Goal: Information Seeking & Learning: Learn about a topic

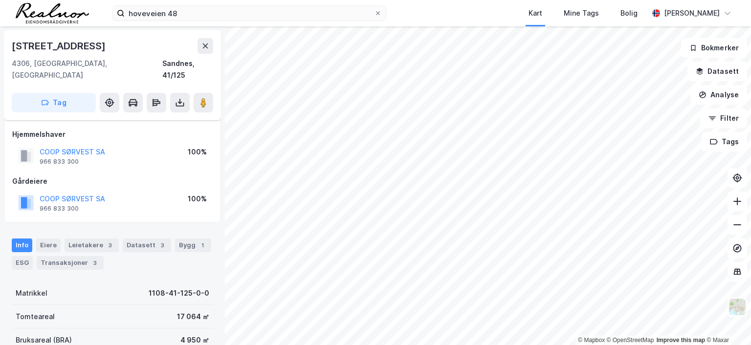
scroll to position [56, 0]
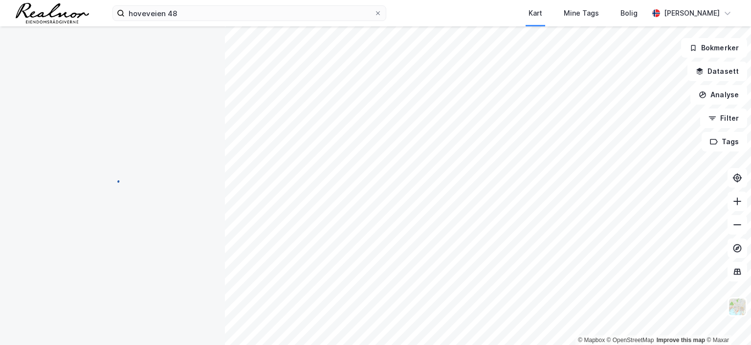
scroll to position [56, 0]
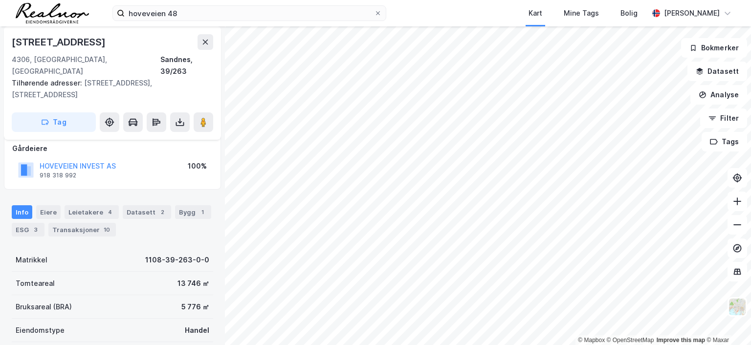
scroll to position [56, 0]
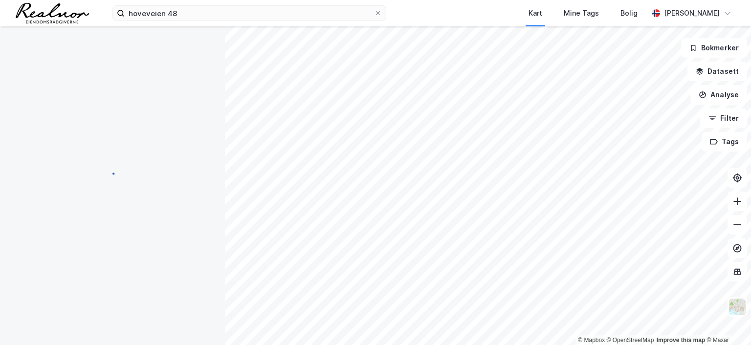
scroll to position [56, 0]
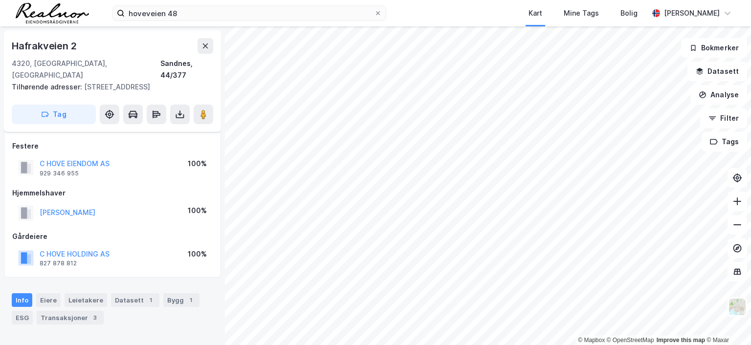
scroll to position [56, 0]
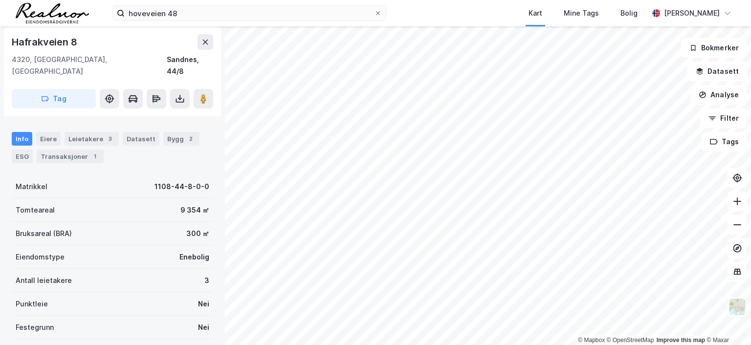
scroll to position [56, 0]
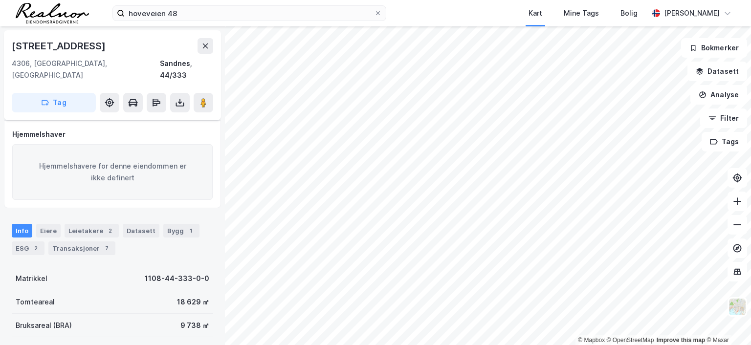
scroll to position [56, 0]
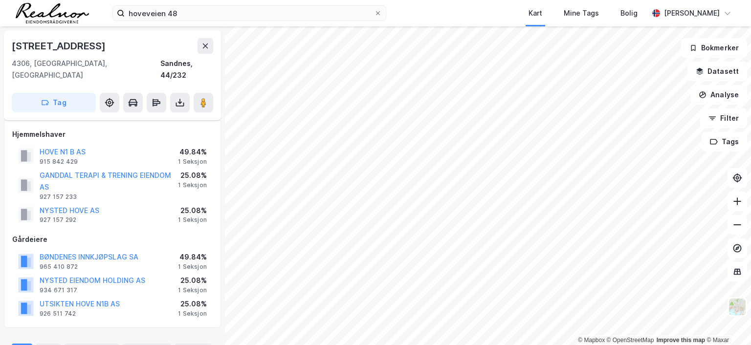
scroll to position [56, 0]
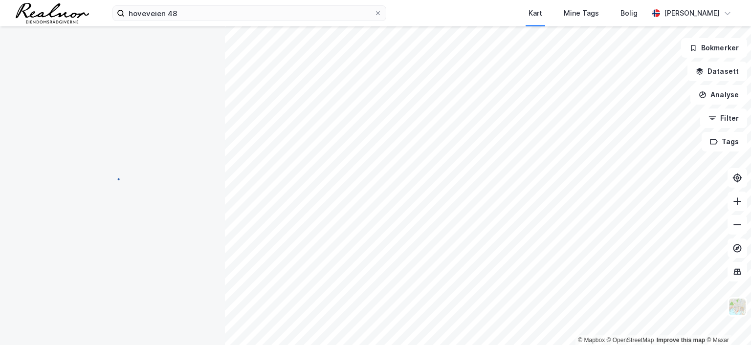
scroll to position [56, 0]
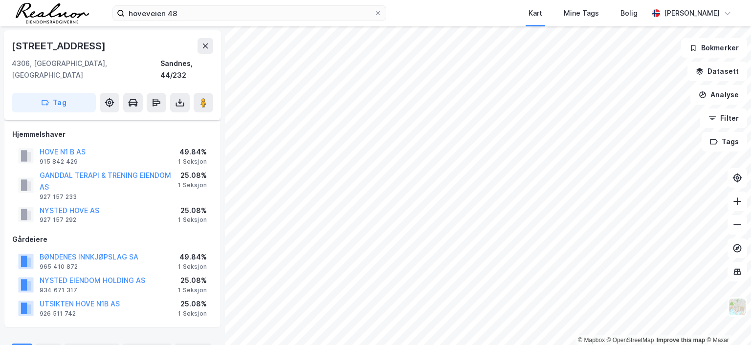
scroll to position [56, 0]
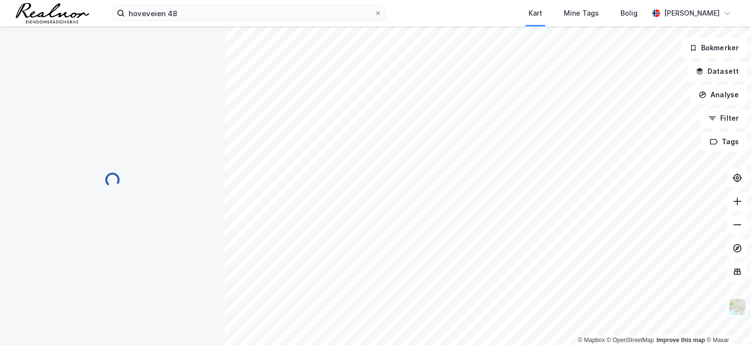
scroll to position [56, 0]
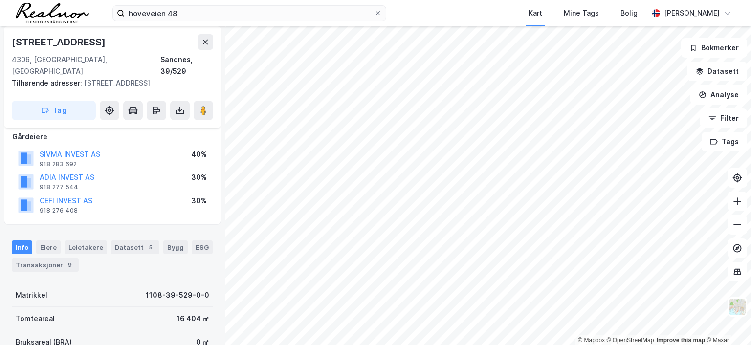
scroll to position [56, 0]
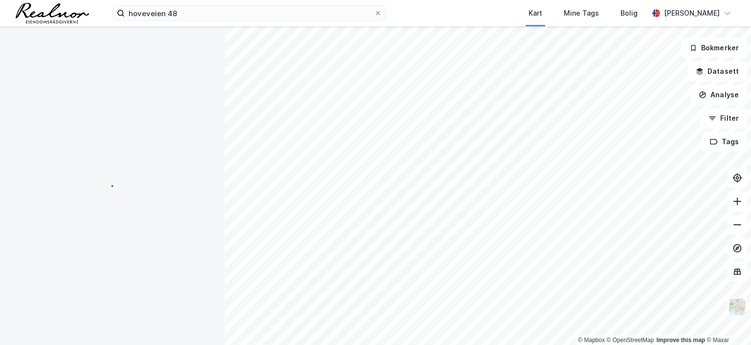
scroll to position [56, 0]
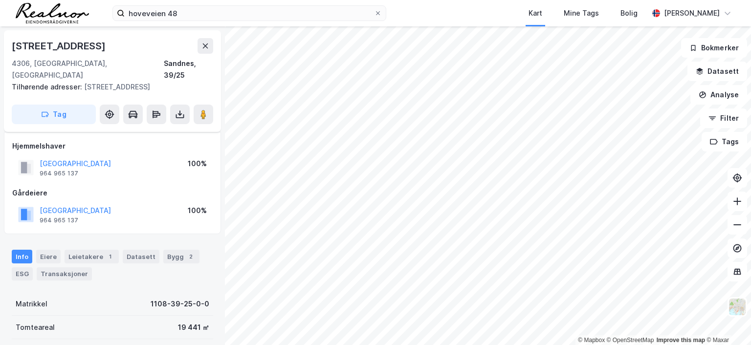
scroll to position [56, 0]
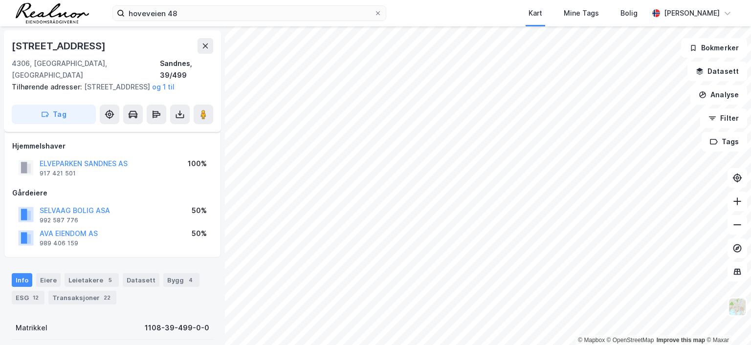
scroll to position [56, 0]
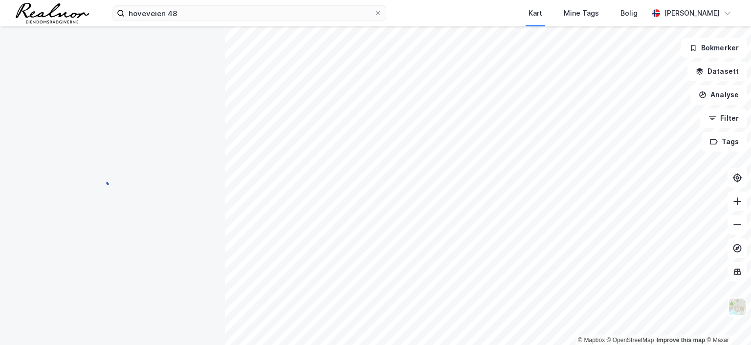
scroll to position [56, 0]
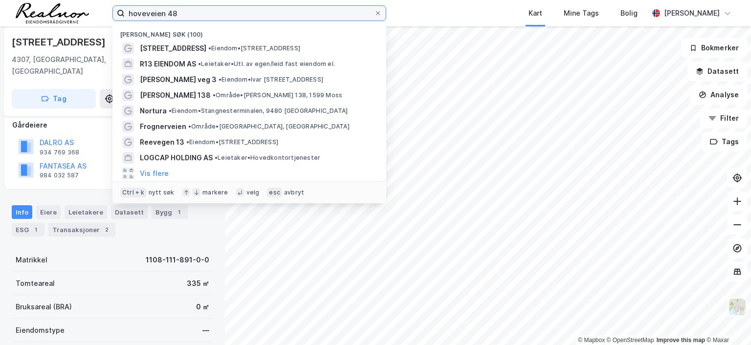
click at [192, 16] on input "hoveveien 48" at bounding box center [250, 13] width 250 height 15
drag, startPoint x: 191, startPoint y: 15, endPoint x: 68, endPoint y: 4, distance: 122.8
click at [68, 4] on div "hoveveien 48 Nylige søk (100) [STREET_ADDRESS] • Eiendom • [STREET_ADDRESS] EIE…" at bounding box center [375, 13] width 751 height 26
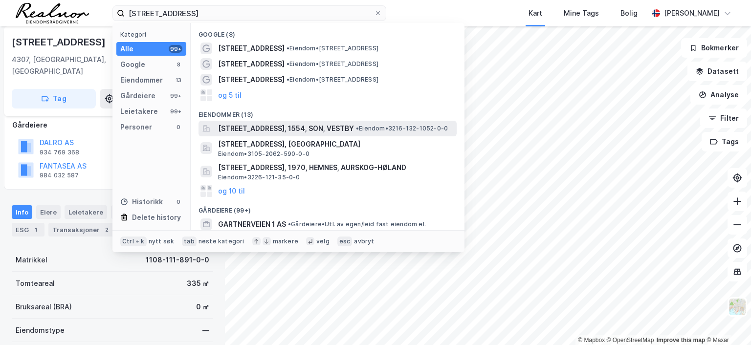
click at [295, 127] on span "[STREET_ADDRESS], 1554, SON, VESTBY" at bounding box center [286, 129] width 136 height 12
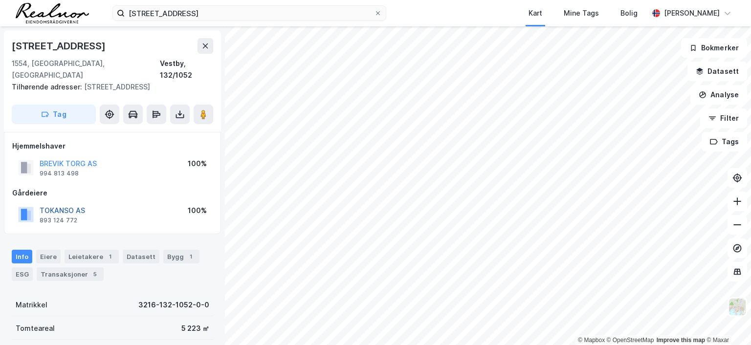
click at [0, 0] on button "TOKANSO AS" at bounding box center [0, 0] width 0 height 0
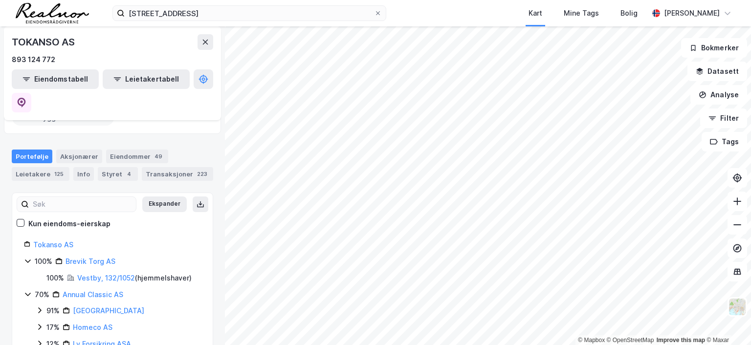
scroll to position [98, 0]
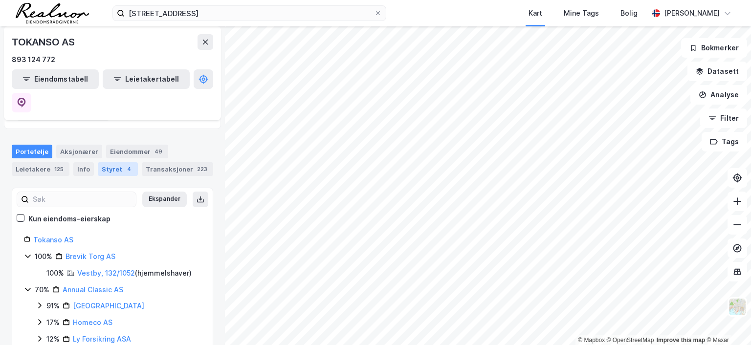
click at [117, 162] on div "Styret 4" at bounding box center [118, 169] width 40 height 14
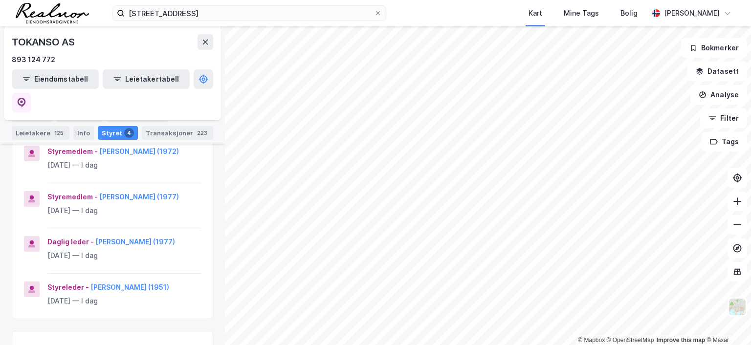
scroll to position [196, 0]
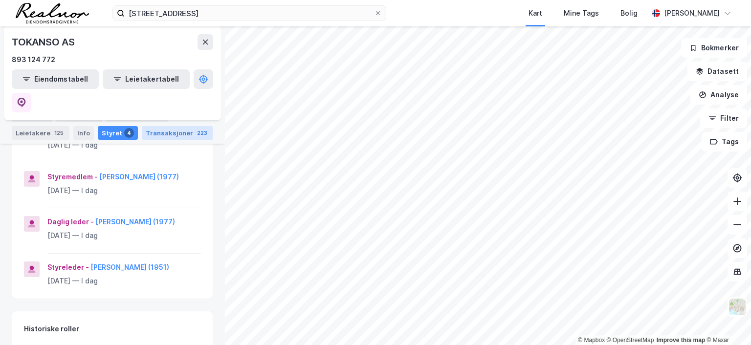
click at [169, 131] on div "Transaksjoner 223" at bounding box center [177, 133] width 71 height 14
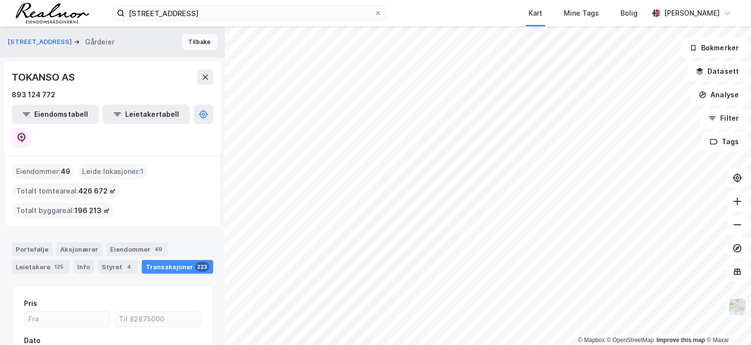
click at [198, 41] on button "Tilbake" at bounding box center [199, 42] width 35 height 16
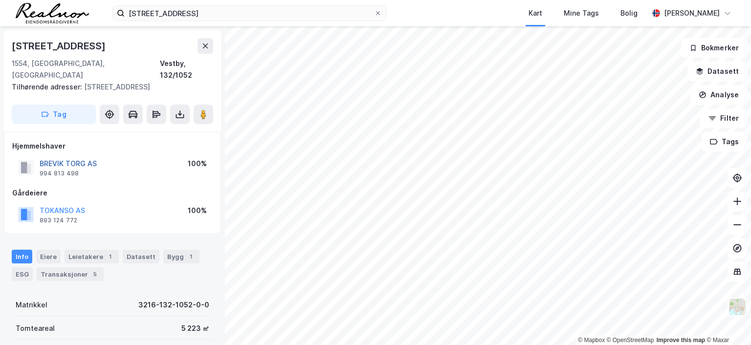
click at [0, 0] on button "BREVIK TORG AS" at bounding box center [0, 0] width 0 height 0
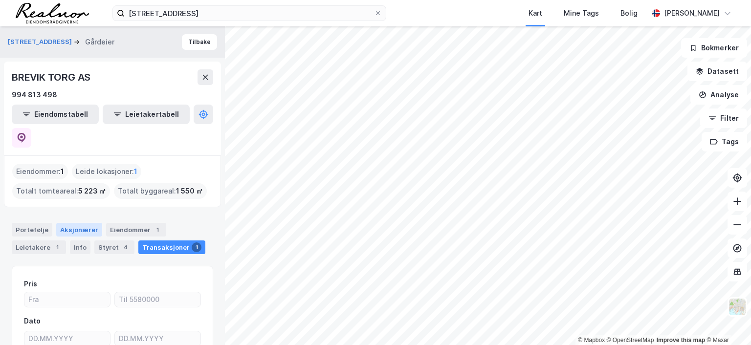
click at [76, 223] on div "Aksjonærer" at bounding box center [79, 230] width 46 height 14
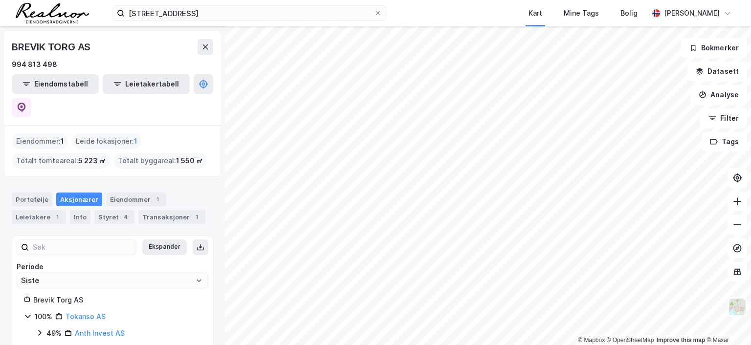
scroll to position [57, 0]
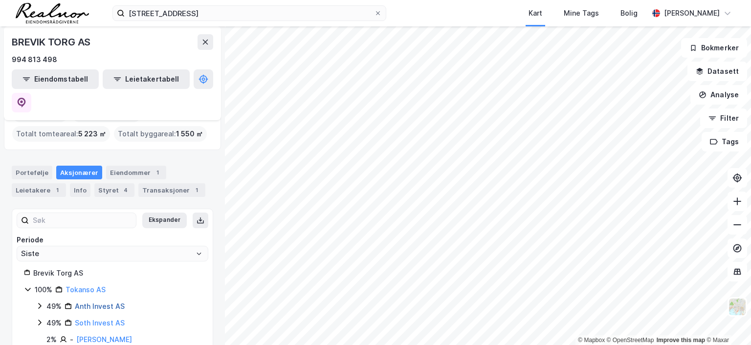
click at [103, 302] on link "Anth Invest AS" at bounding box center [100, 306] width 50 height 8
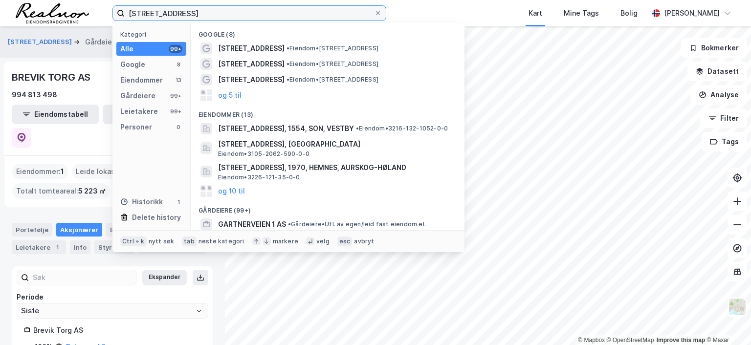
drag, startPoint x: 180, startPoint y: 12, endPoint x: 53, endPoint y: 7, distance: 126.8
click at [53, 7] on div "gartnerveien 3 Kategori Alle 99+ Google 8 Eiendommer 13 Gårdeiere 99+ Leietaker…" at bounding box center [375, 13] width 751 height 26
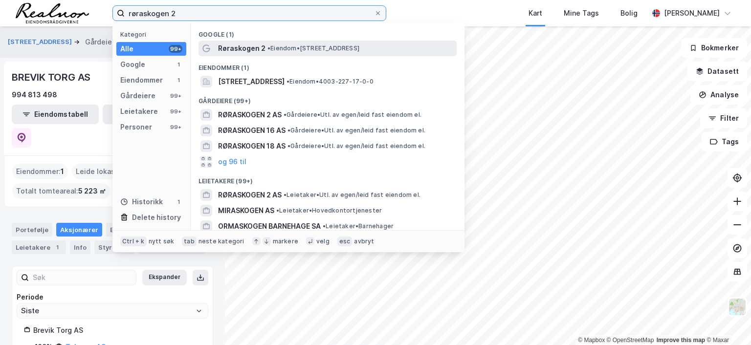
type input "røraskogen 2"
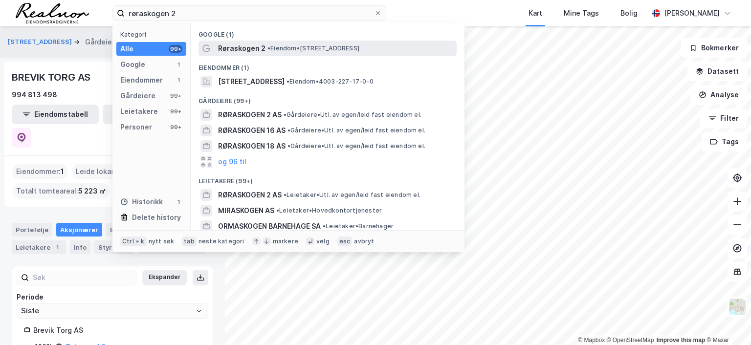
click at [258, 49] on span "Røraskogen 2" at bounding box center [241, 49] width 47 height 12
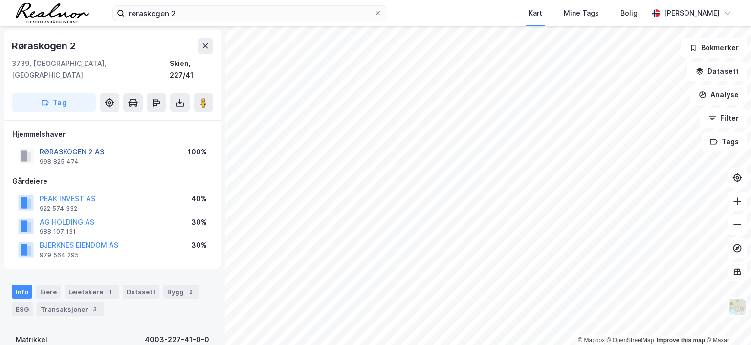
click at [0, 0] on button "RØRASKOGEN 2 AS" at bounding box center [0, 0] width 0 height 0
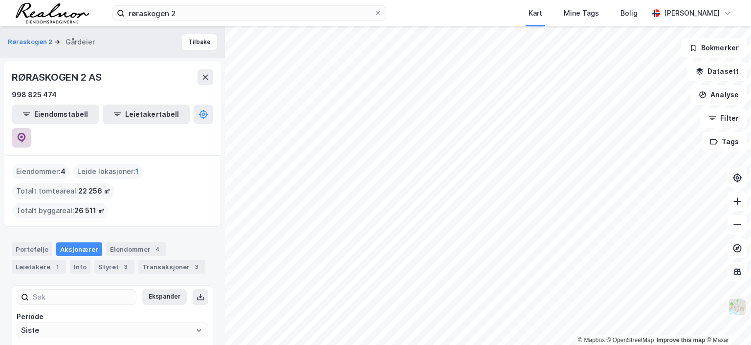
click at [23, 136] on icon at bounding box center [21, 137] width 3 height 3
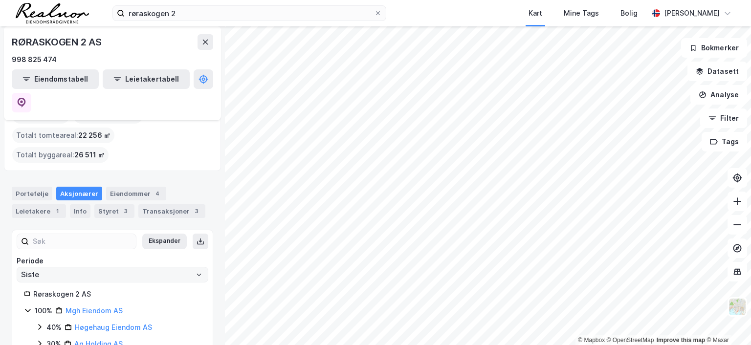
scroll to position [57, 0]
click at [100, 305] on link "Mgh Eiendom AS" at bounding box center [94, 309] width 57 height 8
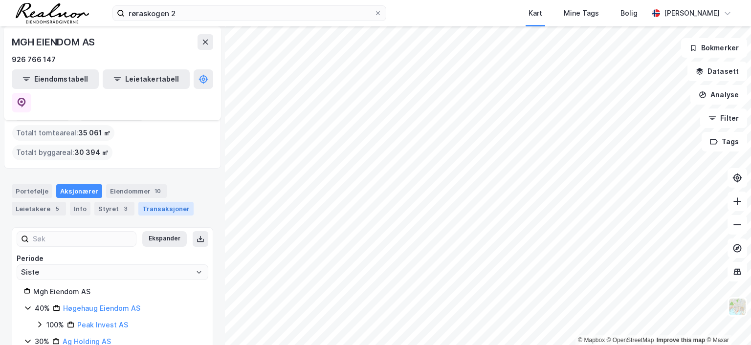
scroll to position [42, 0]
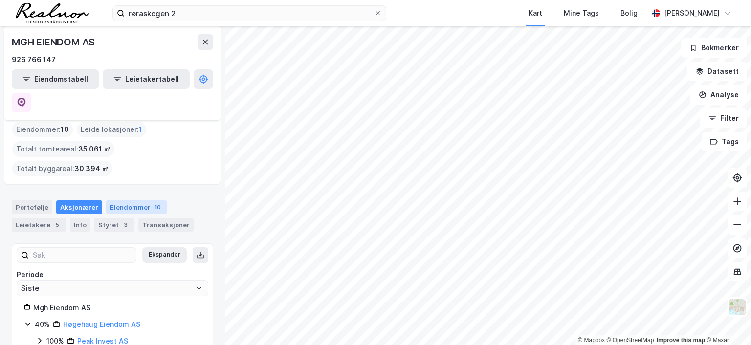
click at [131, 201] on div "Eiendommer 10" at bounding box center [136, 208] width 61 height 14
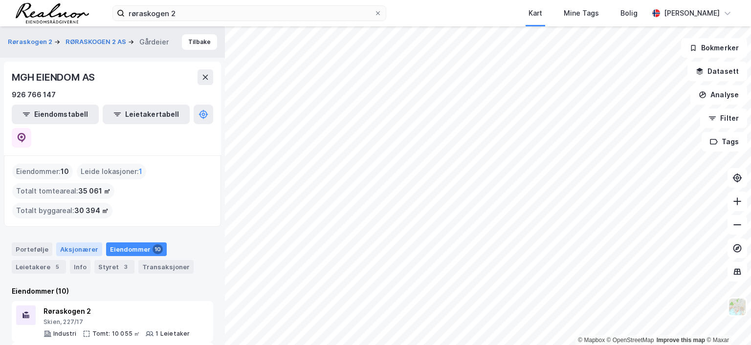
click at [88, 243] on div "Aksjonærer" at bounding box center [79, 250] width 46 height 14
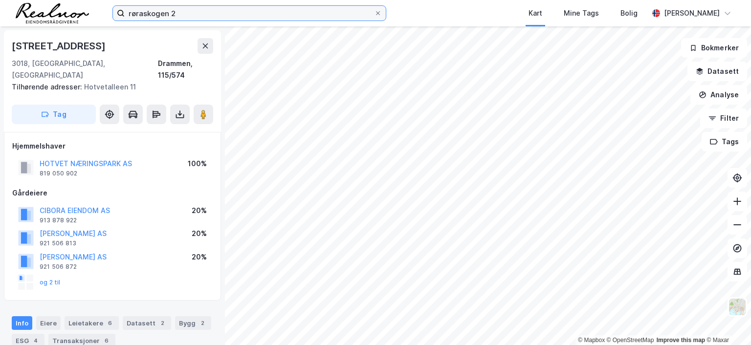
click at [213, 18] on input "røraskogen 2" at bounding box center [250, 13] width 250 height 15
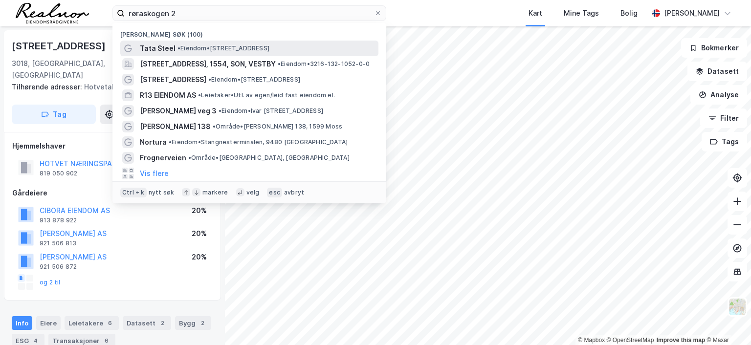
click at [209, 49] on span "• Eiendom • [STREET_ADDRESS]" at bounding box center [224, 49] width 92 height 8
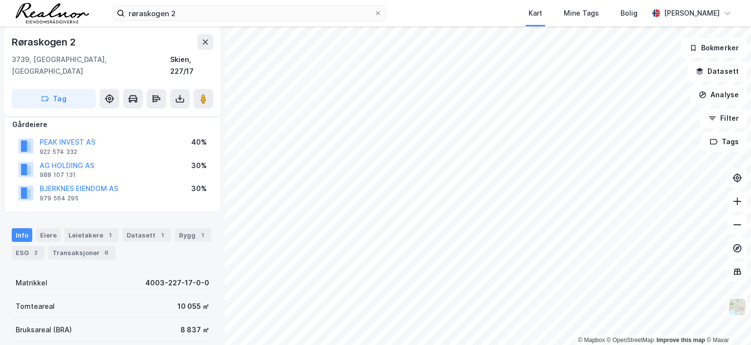
scroll to position [98, 0]
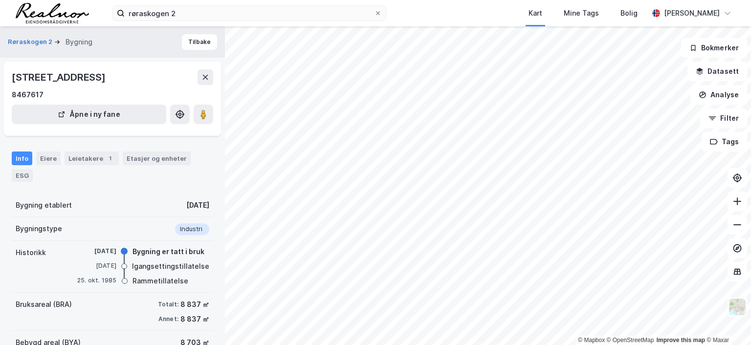
scroll to position [93, 0]
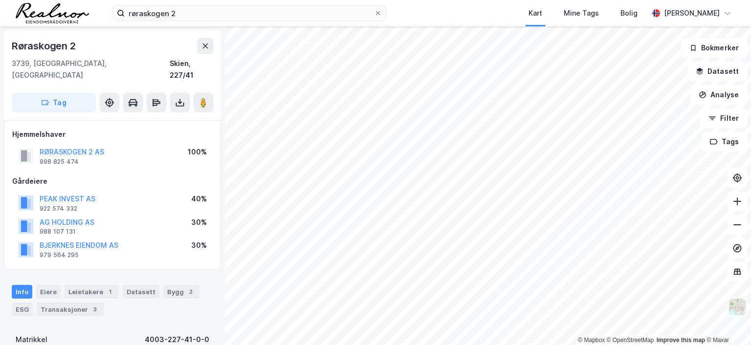
scroll to position [93, 0]
